Goal: Information Seeking & Learning: Learn about a topic

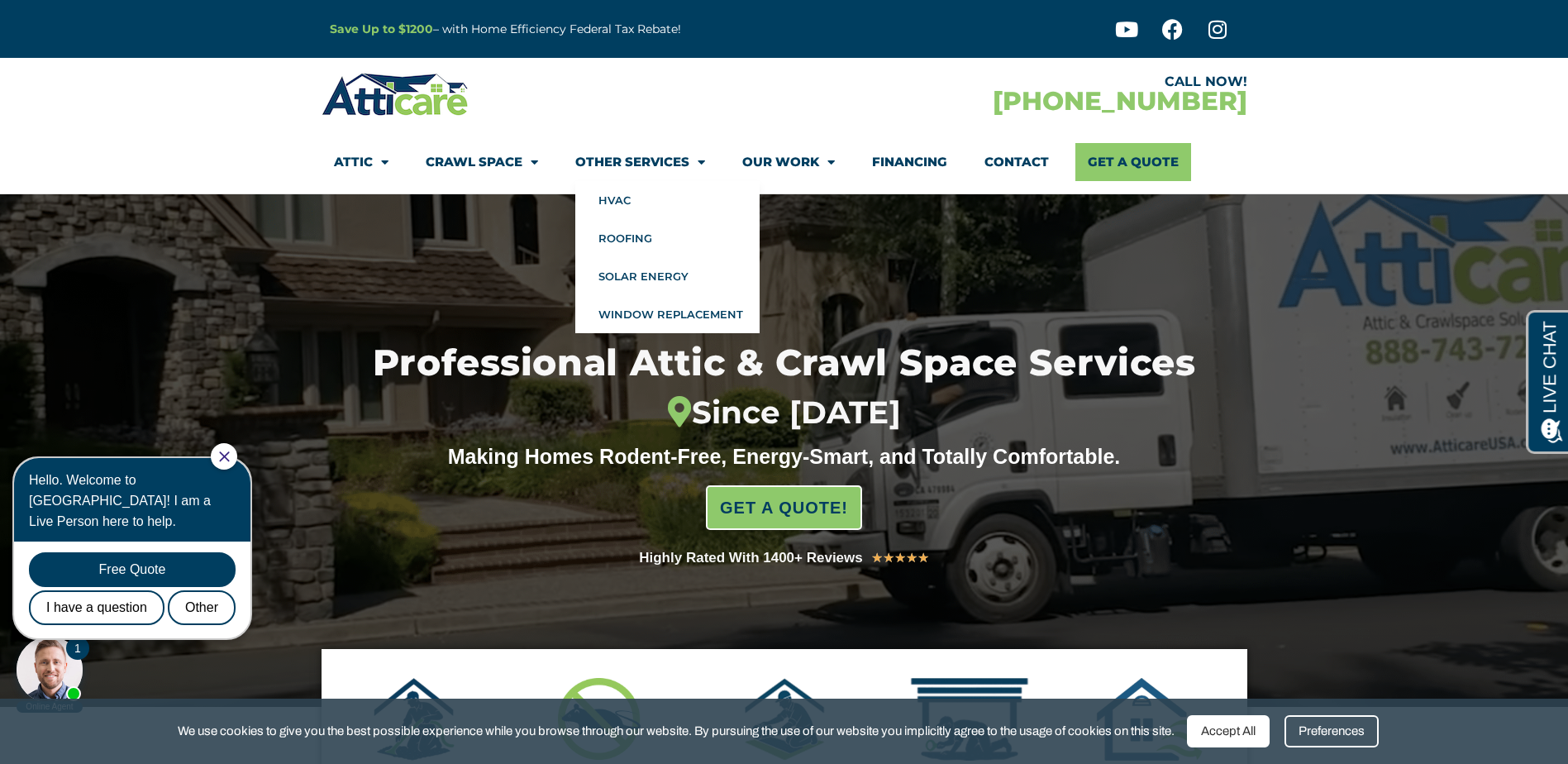
click at [628, 163] on link "Other Services" at bounding box center [640, 162] width 130 height 38
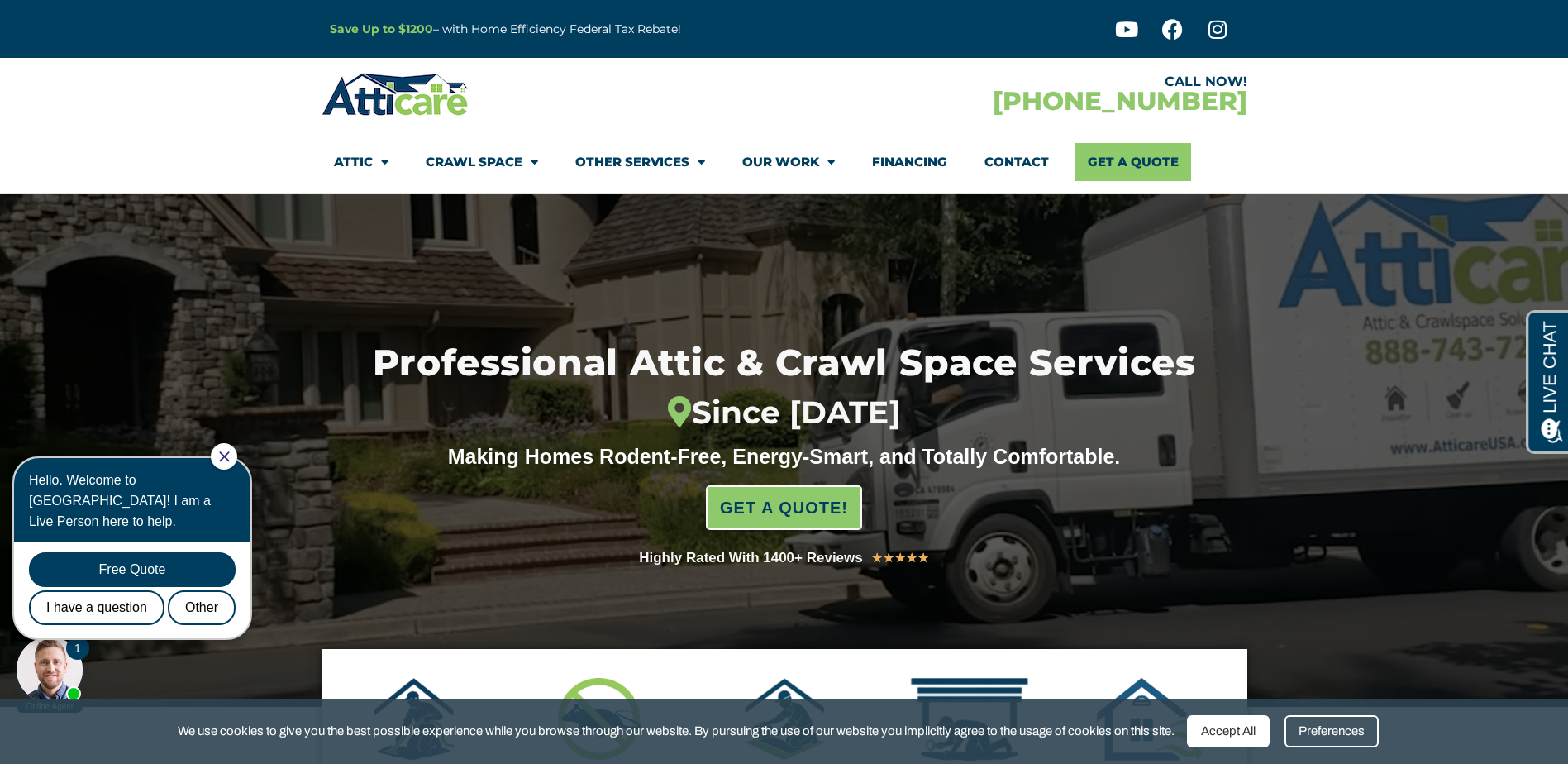
click at [628, 163] on link "Other Services" at bounding box center [640, 162] width 130 height 38
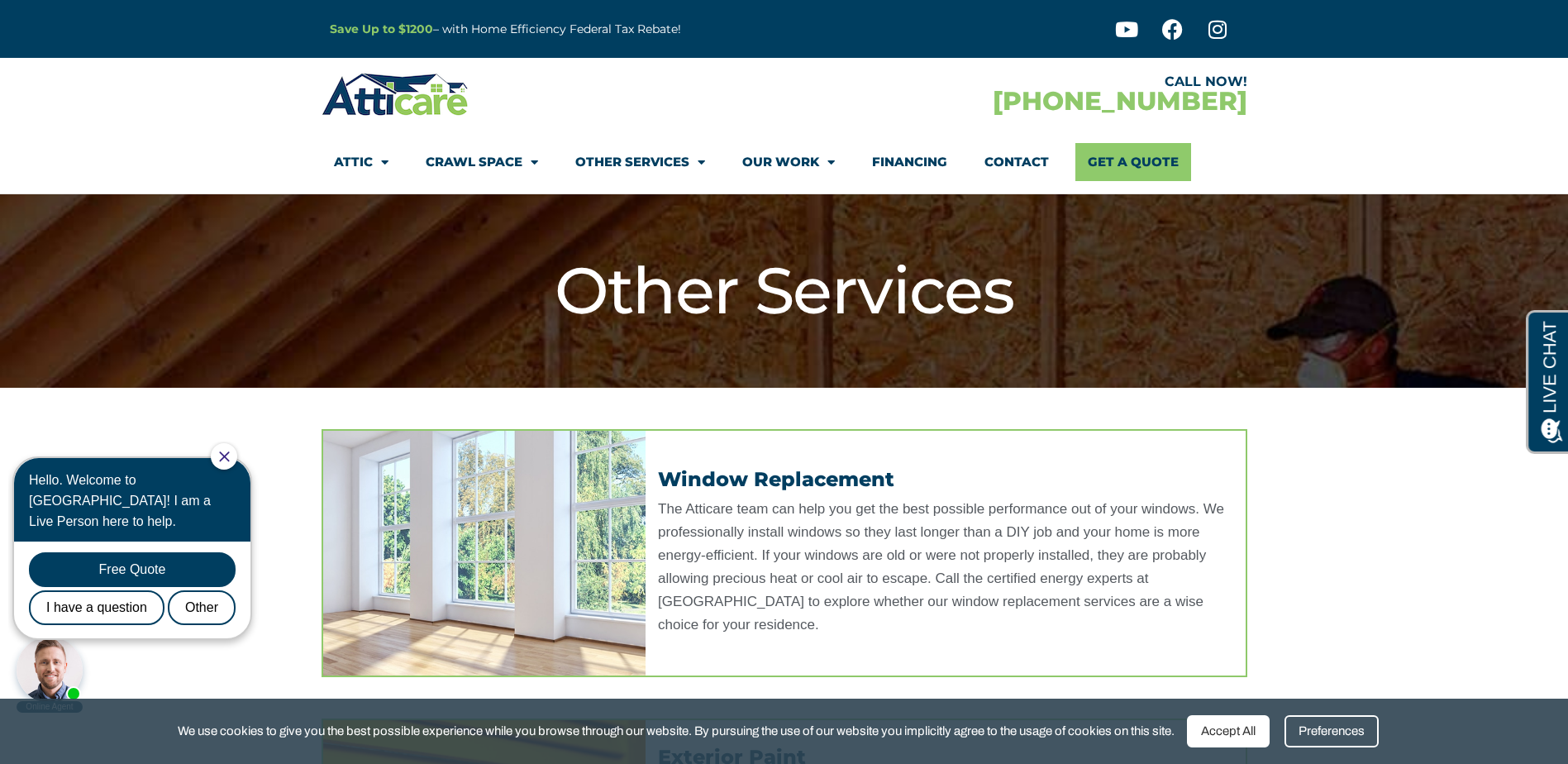
click at [628, 163] on link "Other Services" at bounding box center [640, 162] width 130 height 38
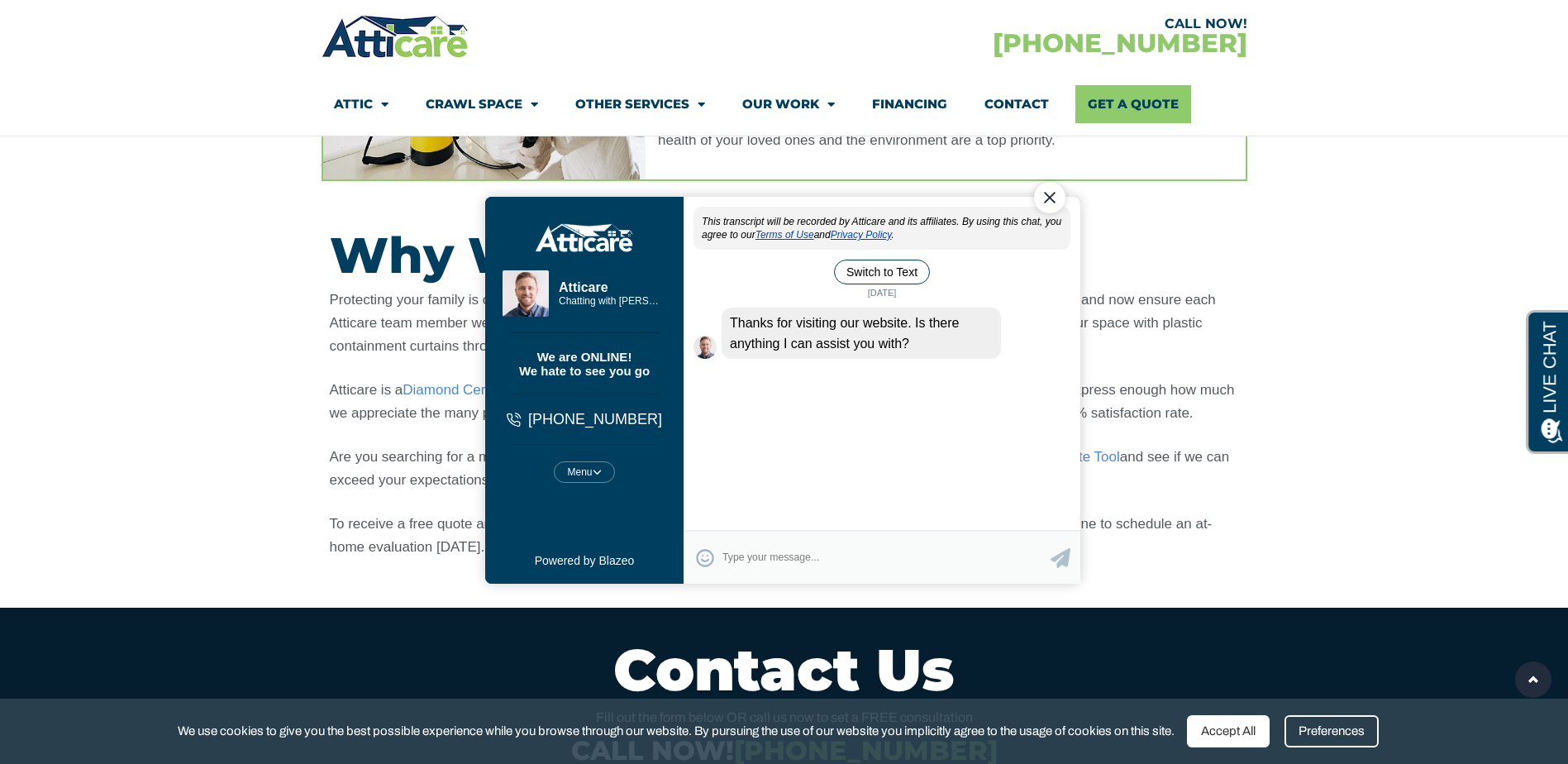
click at [1047, 194] on div "Close Chat" at bounding box center [1048, 197] width 31 height 31
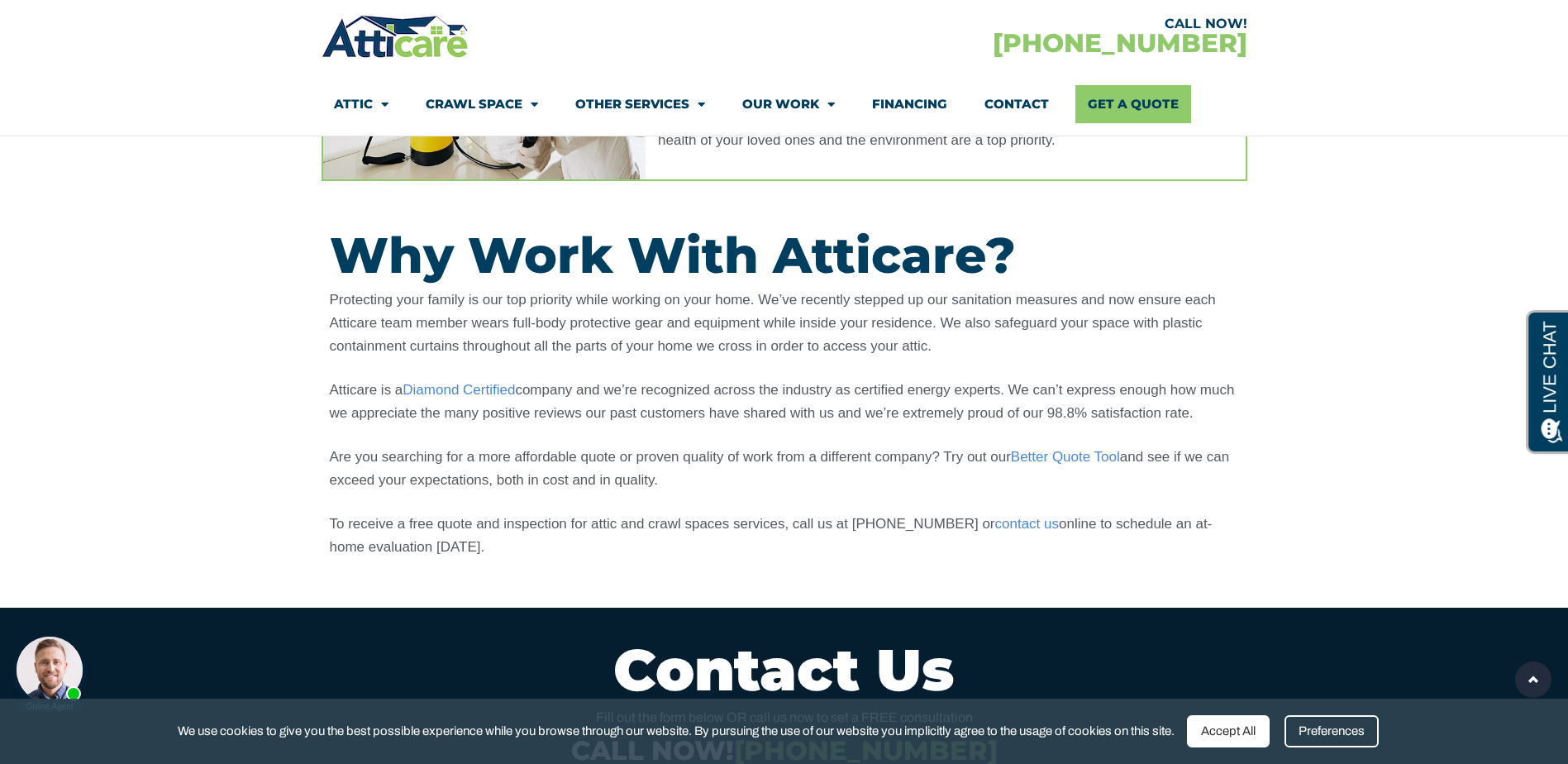
click at [1354, 381] on section "Why Work With Atticare? Protecting your family is our top priority while workin…" at bounding box center [784, 415] width 1568 height 386
